Goal: Task Accomplishment & Management: Complete application form

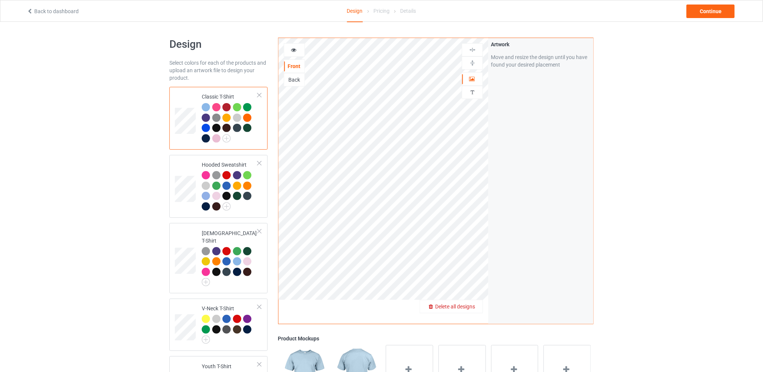
click at [472, 309] on span "Delete all designs" at bounding box center [455, 307] width 40 height 6
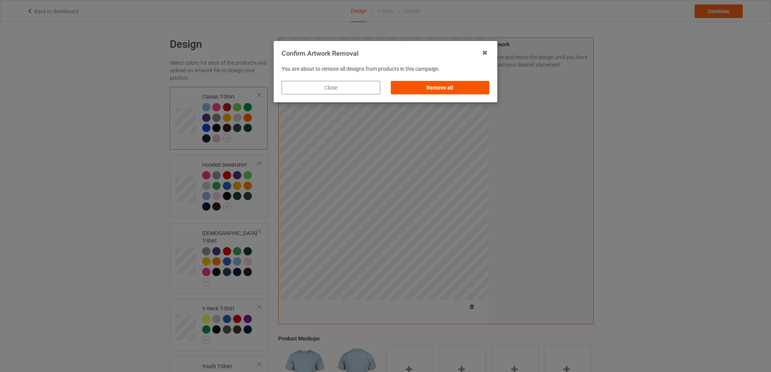
click at [447, 90] on div "Remove all" at bounding box center [440, 88] width 99 height 14
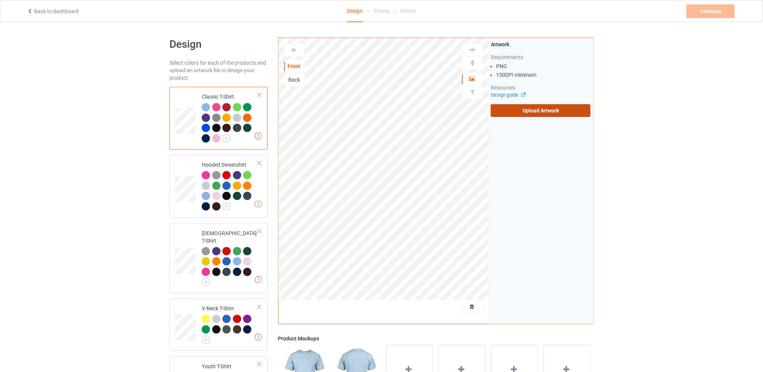
click at [513, 109] on label "Upload Artwork" at bounding box center [541, 110] width 100 height 13
click at [0, 0] on input "Upload Artwork" at bounding box center [0, 0] width 0 height 0
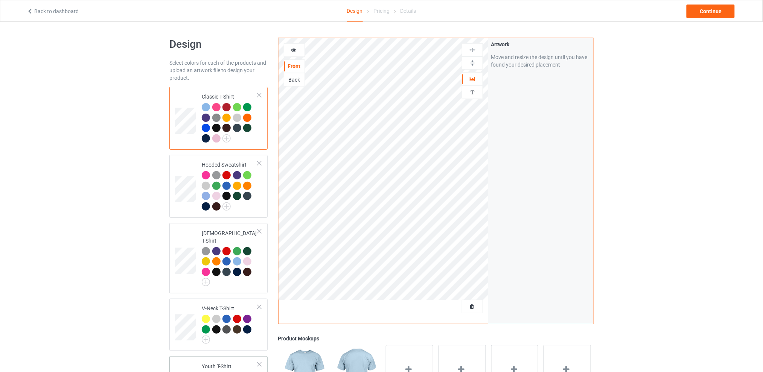
scroll to position [219, 0]
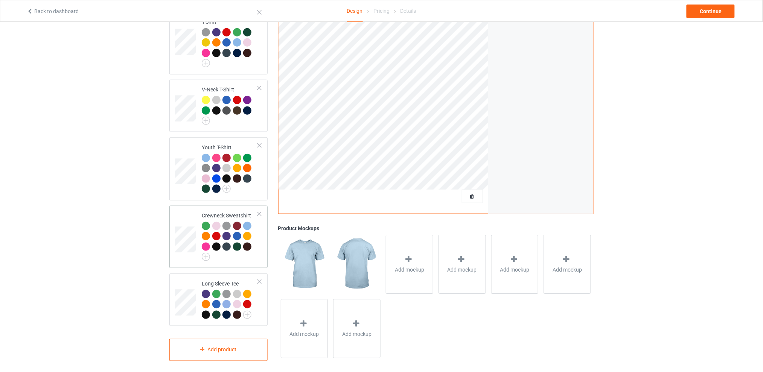
click at [234, 222] on div at bounding box center [237, 226] width 8 height 8
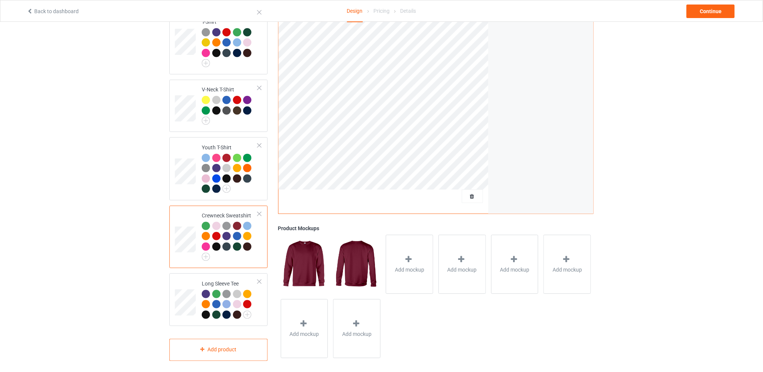
scroll to position [119, 0]
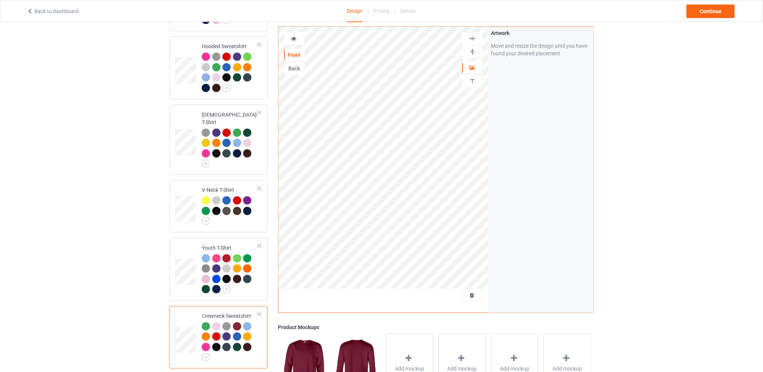
click at [639, 135] on div "Design Select colors for each of the products and upload an artwork file to des…" at bounding box center [381, 190] width 763 height 574
click at [612, 146] on div "Design Select colors for each of the products and upload an artwork file to des…" at bounding box center [381, 190] width 763 height 574
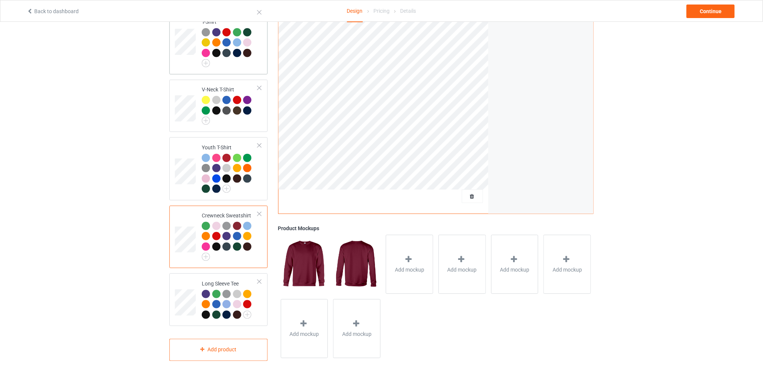
scroll to position [18, 0]
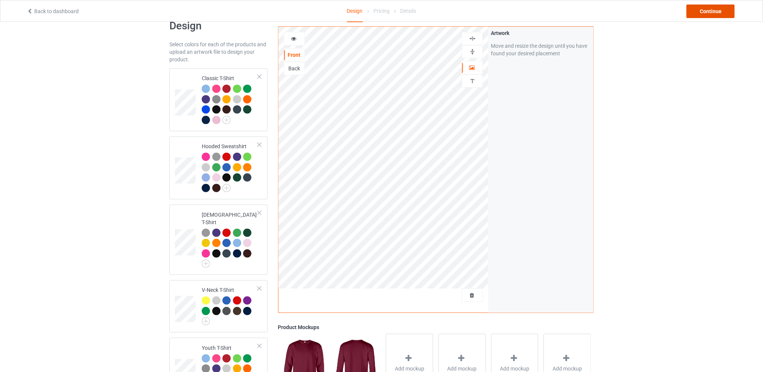
click at [694, 12] on div "Continue" at bounding box center [711, 12] width 48 height 14
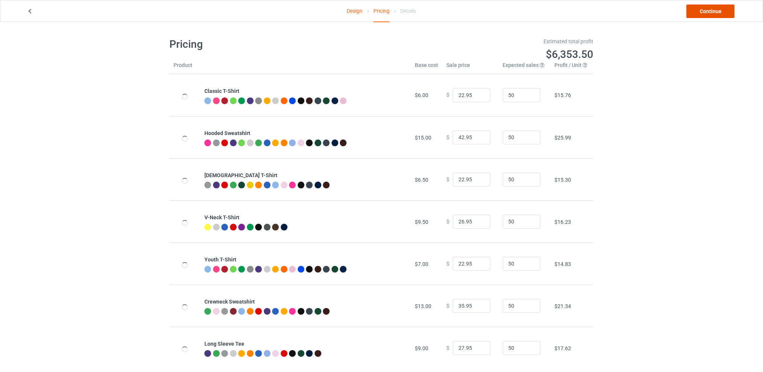
click at [699, 7] on link "Continue" at bounding box center [711, 12] width 48 height 14
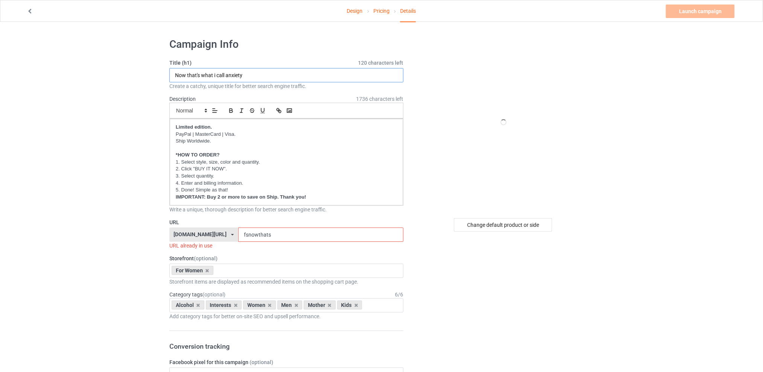
drag, startPoint x: 271, startPoint y: 74, endPoint x: 117, endPoint y: 75, distance: 154.7
type input "Short girls look so sweet and cute"
drag, startPoint x: 277, startPoint y: 235, endPoint x: 229, endPoint y: 234, distance: 48.6
click at [229, 234] on div "[DOMAIN_NAME][URL] [DOMAIN_NAME][URL] [DOMAIN_NAME][URL] [DOMAIN_NAME][URL] 5d7…" at bounding box center [286, 235] width 234 height 14
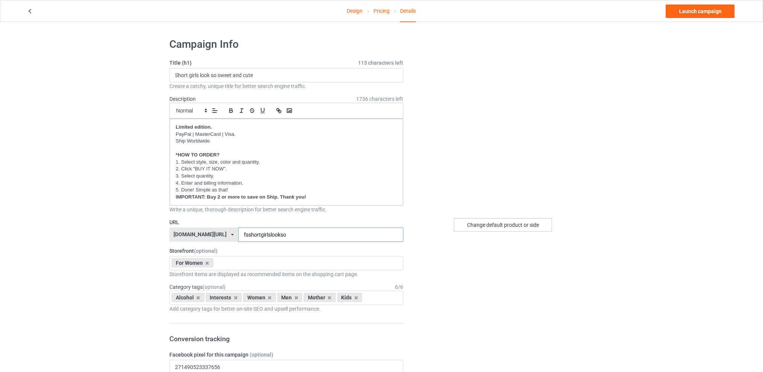
type input "fsshortgirlslookso"
click at [487, 222] on div "Change default product or side" at bounding box center [503, 225] width 98 height 14
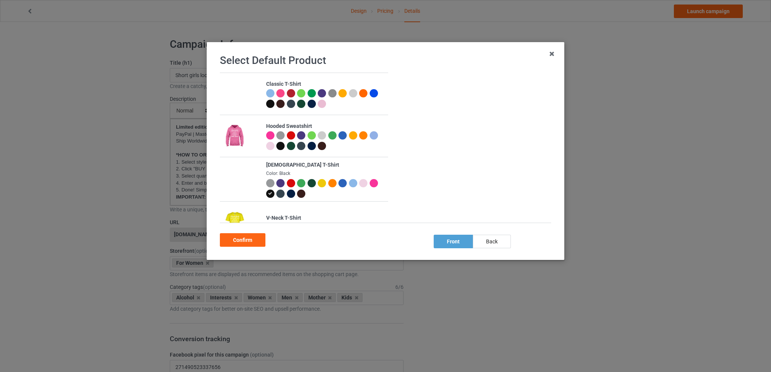
scroll to position [100, 0]
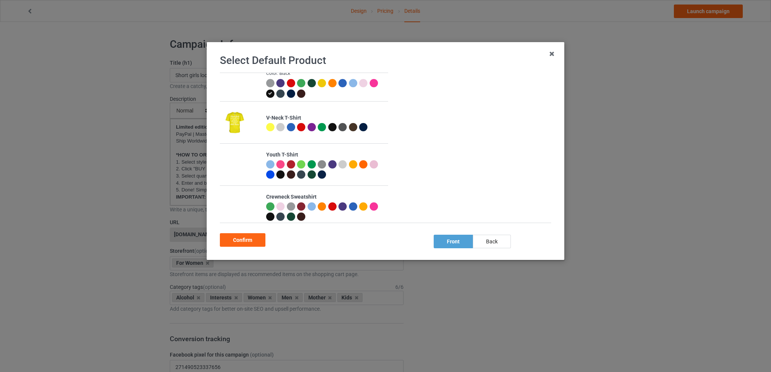
click at [298, 204] on div at bounding box center [301, 207] width 8 height 8
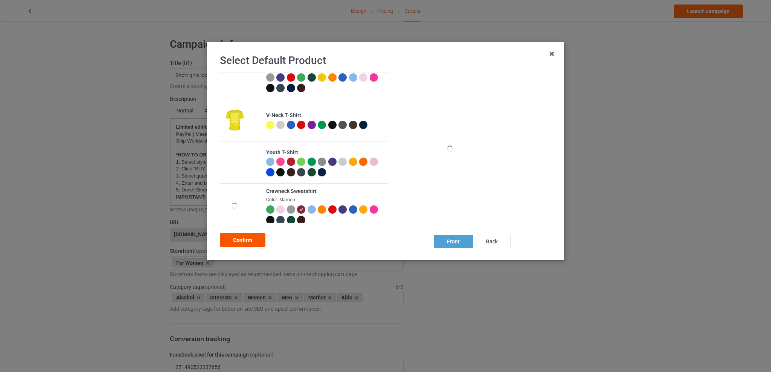
click at [241, 238] on div "Confirm" at bounding box center [243, 240] width 46 height 14
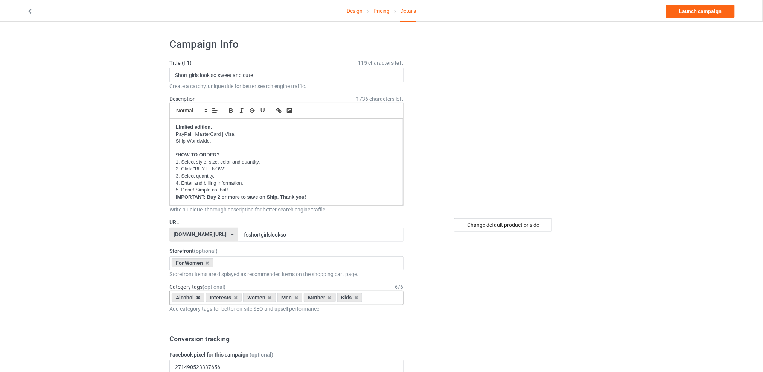
click at [197, 295] on icon at bounding box center [198, 297] width 4 height 5
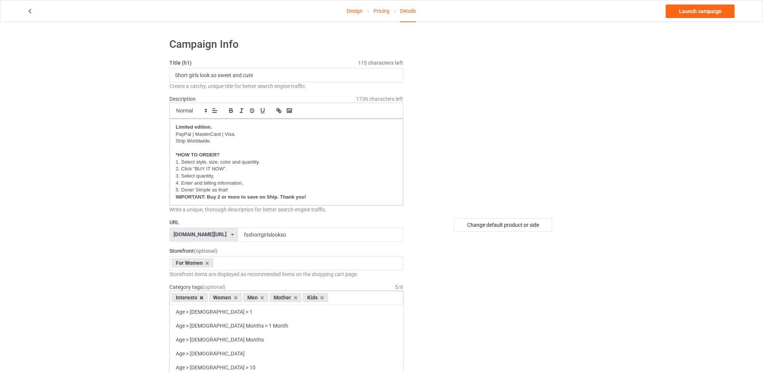
click at [203, 299] on icon at bounding box center [202, 297] width 4 height 5
click at [225, 297] on icon at bounding box center [225, 297] width 4 height 5
click at [228, 299] on div "Mother" at bounding box center [222, 297] width 32 height 9
click at [231, 298] on icon at bounding box center [232, 297] width 4 height 5
click at [225, 298] on icon at bounding box center [225, 297] width 4 height 5
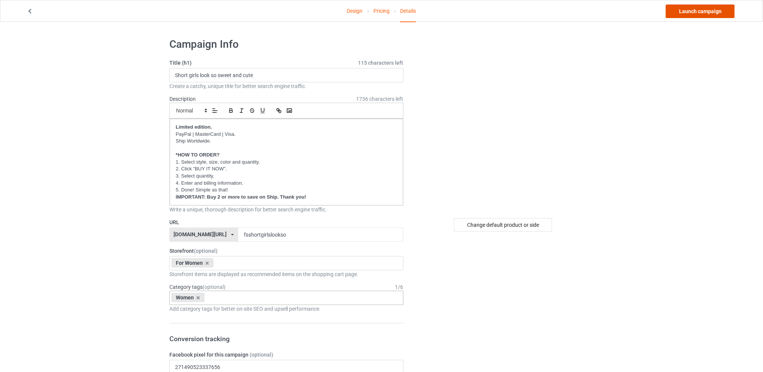
click at [706, 11] on link "Launch campaign" at bounding box center [700, 12] width 69 height 14
